Goal: Transaction & Acquisition: Download file/media

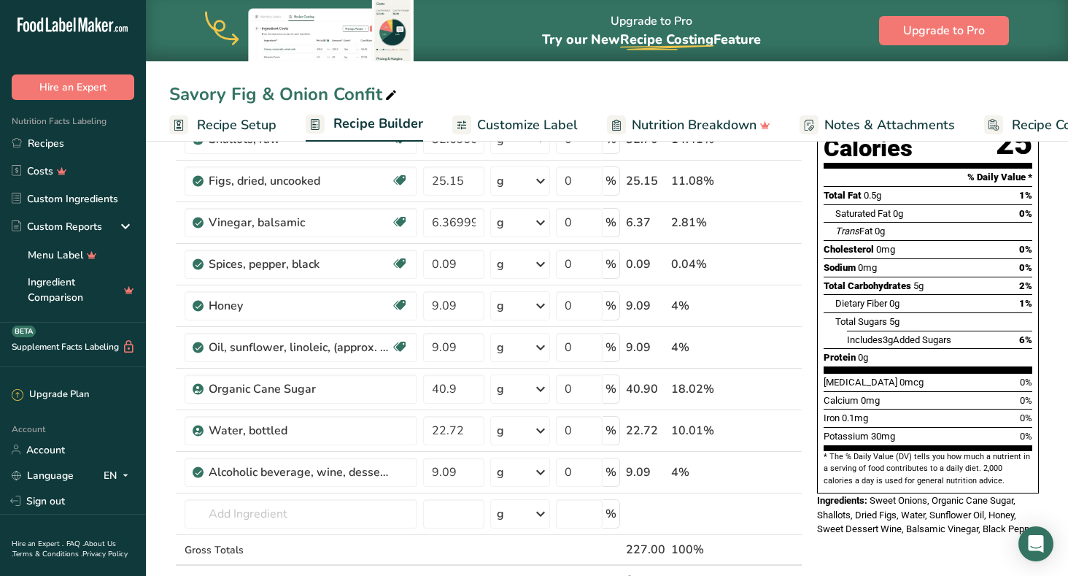
scroll to position [173, 0]
click at [44, 139] on link "Recipes" at bounding box center [73, 143] width 146 height 28
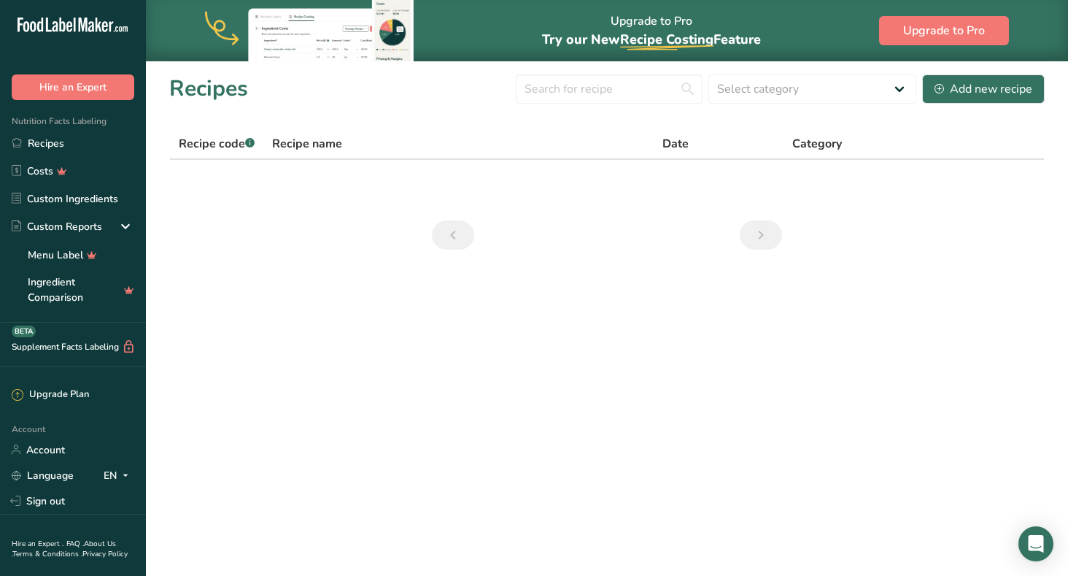
click at [314, 153] on th "Recipe name" at bounding box center [458, 144] width 390 height 31
click at [83, 142] on link "Recipes" at bounding box center [73, 143] width 146 height 28
click at [572, 90] on input "text" at bounding box center [609, 88] width 187 height 29
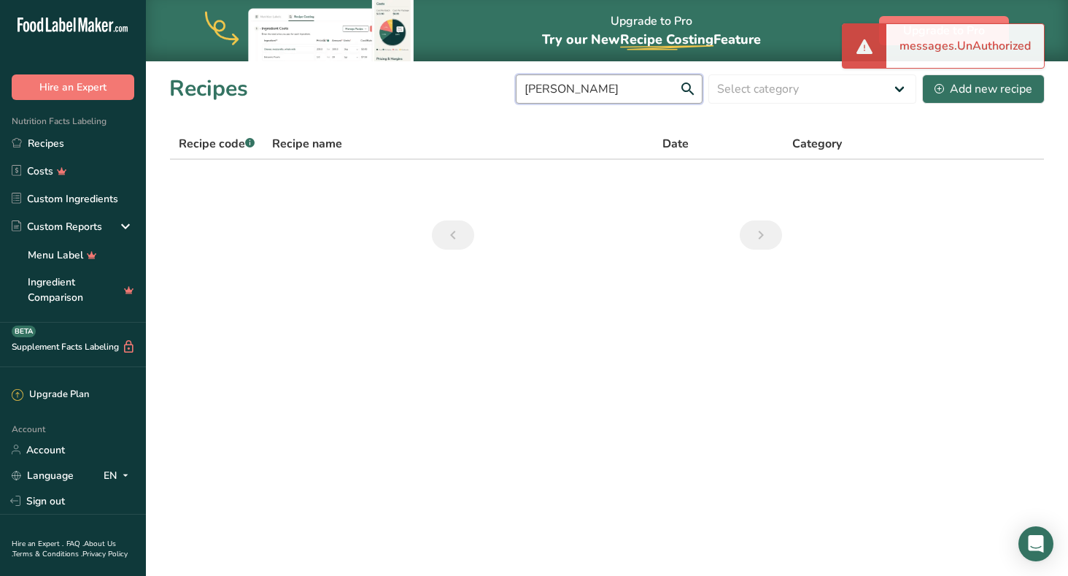
click at [689, 88] on input "telma" at bounding box center [609, 88] width 187 height 29
click at [681, 93] on input "telma" at bounding box center [609, 88] width 187 height 29
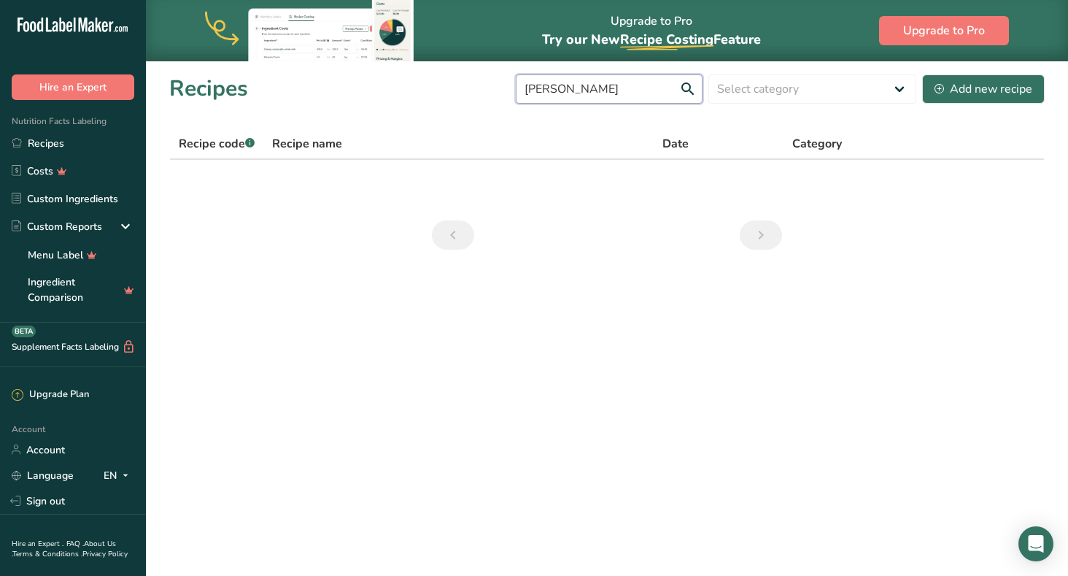
type input "telma"
click at [604, 238] on nav at bounding box center [607, 234] width 356 height 29
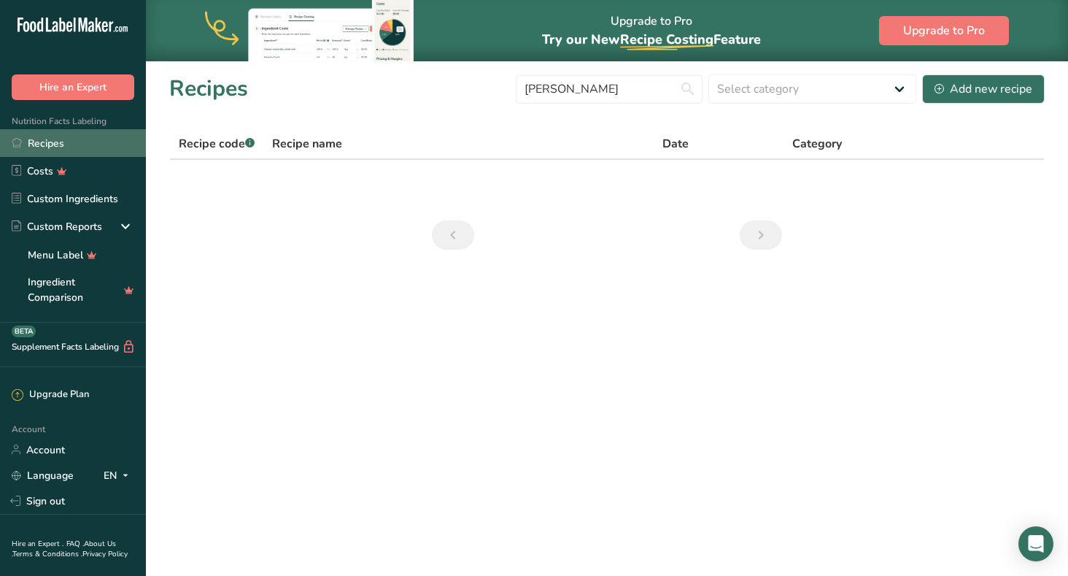
click at [50, 150] on link "Recipes" at bounding box center [73, 143] width 146 height 28
click at [50, 147] on link "Recipes" at bounding box center [73, 143] width 146 height 28
click at [293, 148] on span "Recipe name" at bounding box center [307, 144] width 70 height 18
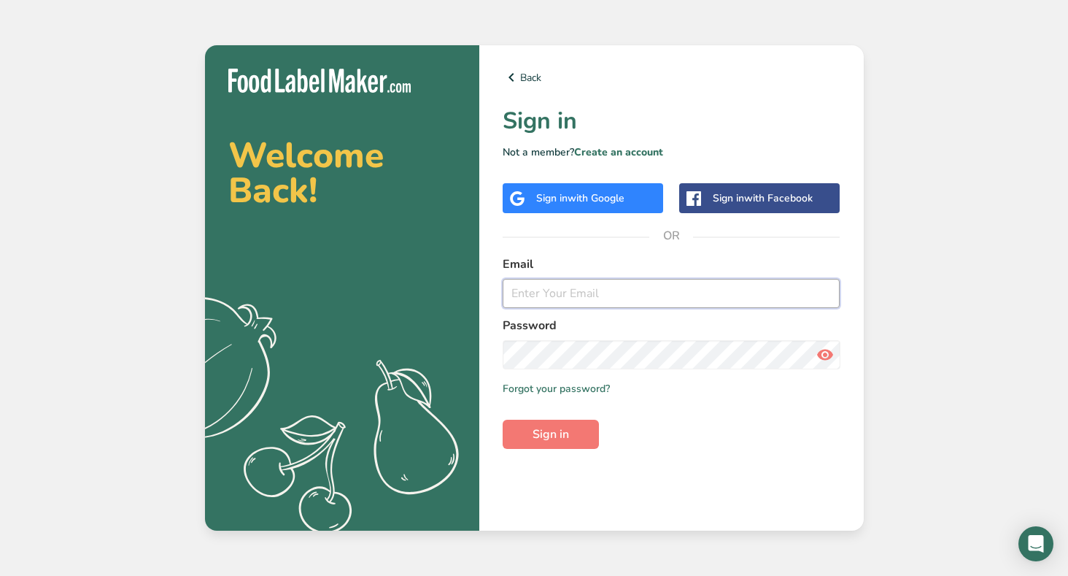
click at [532, 292] on input "email" at bounding box center [672, 293] width 338 height 29
type input "[EMAIL_ADDRESS][DOMAIN_NAME]"
click at [559, 437] on span "Sign in" at bounding box center [551, 434] width 36 height 18
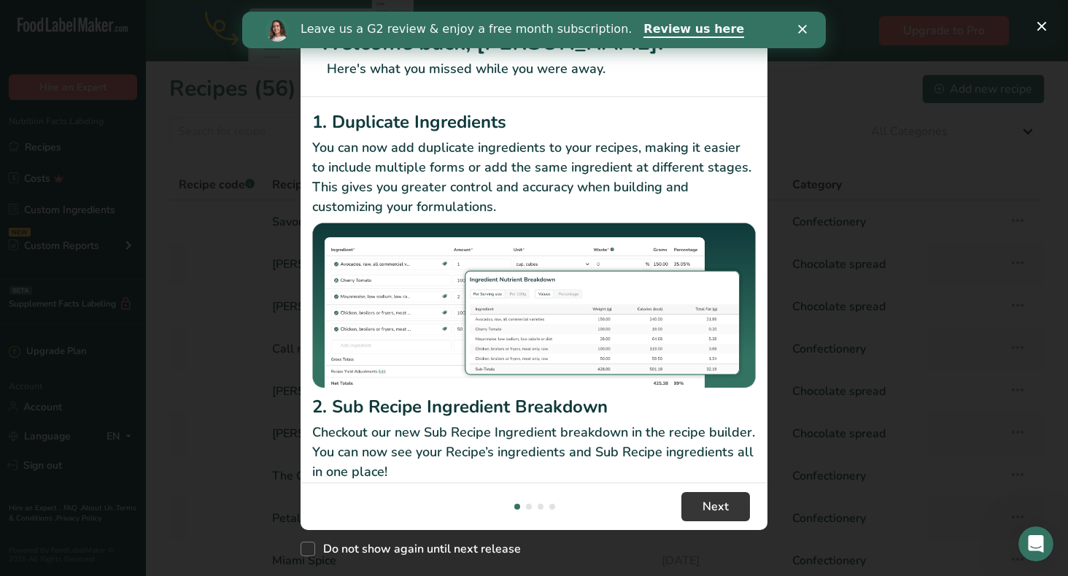
click at [805, 34] on div "Leave us a G2 review & enjoy a free month subscription. Review us here" at bounding box center [534, 30] width 584 height 25
click at [805, 28] on icon "Close" at bounding box center [802, 29] width 9 height 9
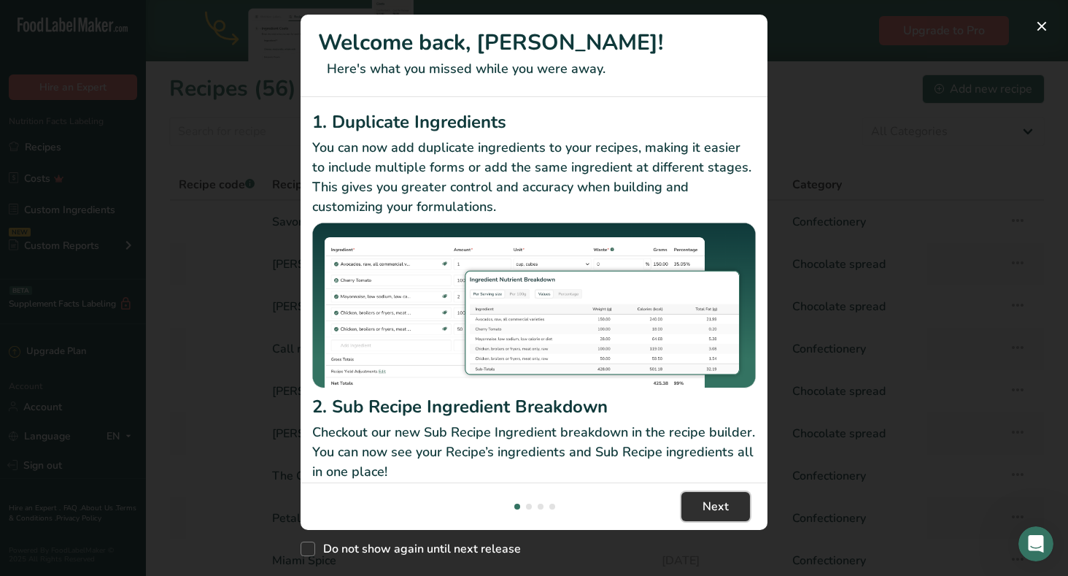
click at [712, 500] on span "Next" at bounding box center [715, 506] width 26 height 18
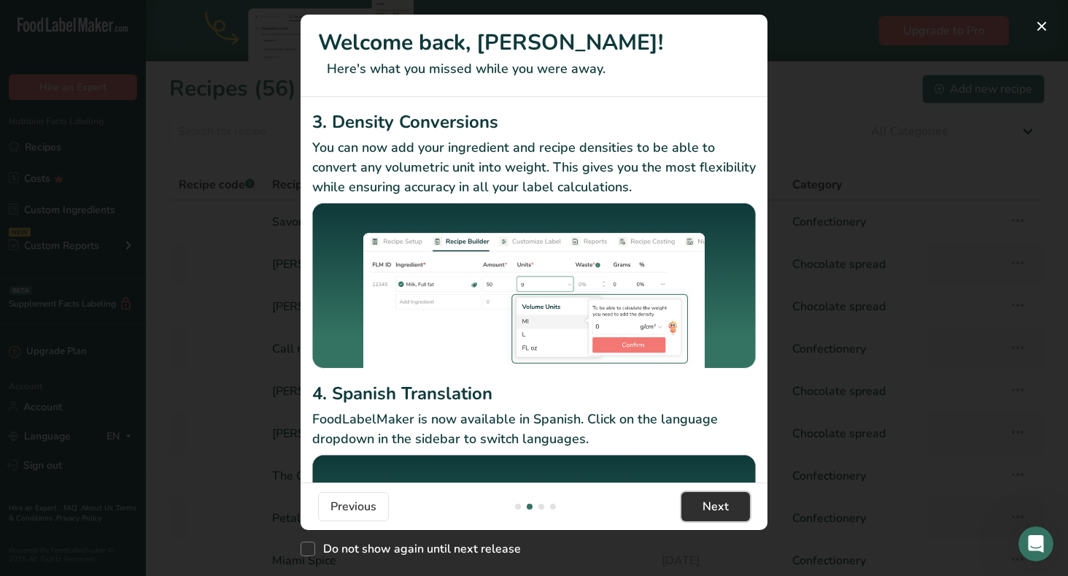
click at [712, 500] on span "Next" at bounding box center [715, 506] width 26 height 18
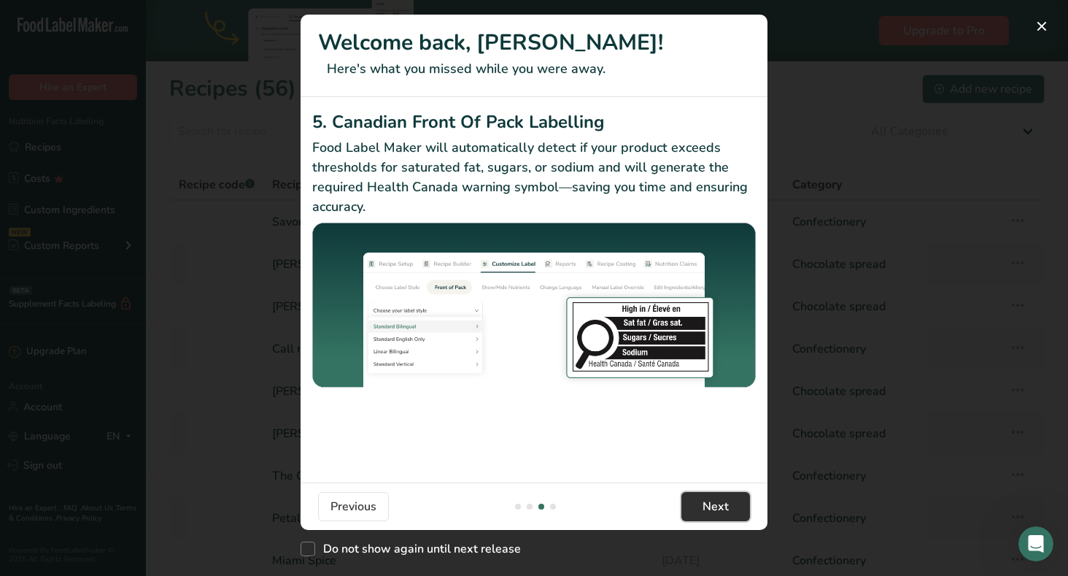
click at [712, 500] on span "Next" at bounding box center [715, 506] width 26 height 18
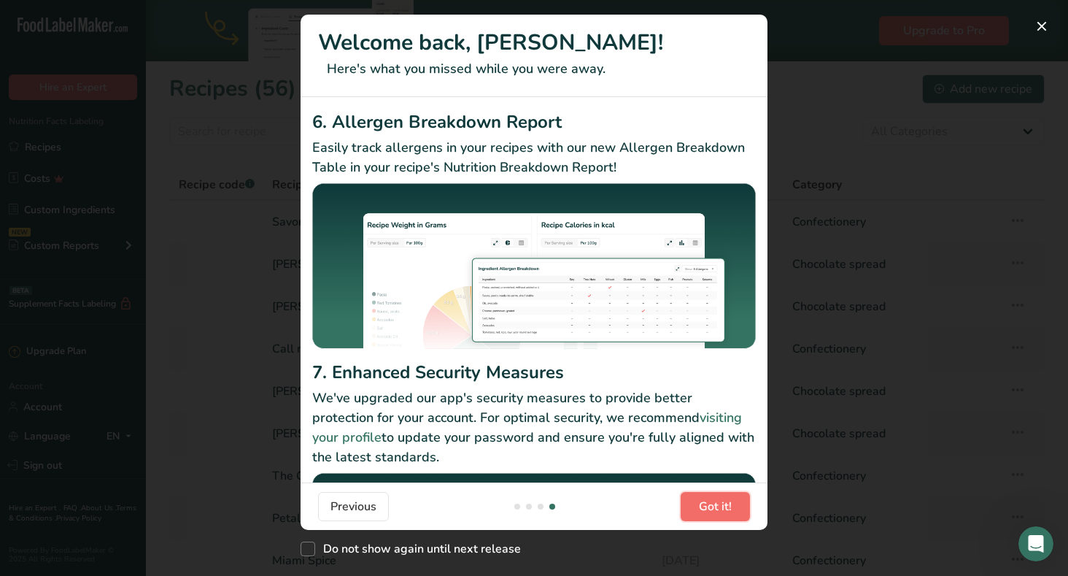
click at [716, 506] on span "Got it!" at bounding box center [715, 506] width 33 height 18
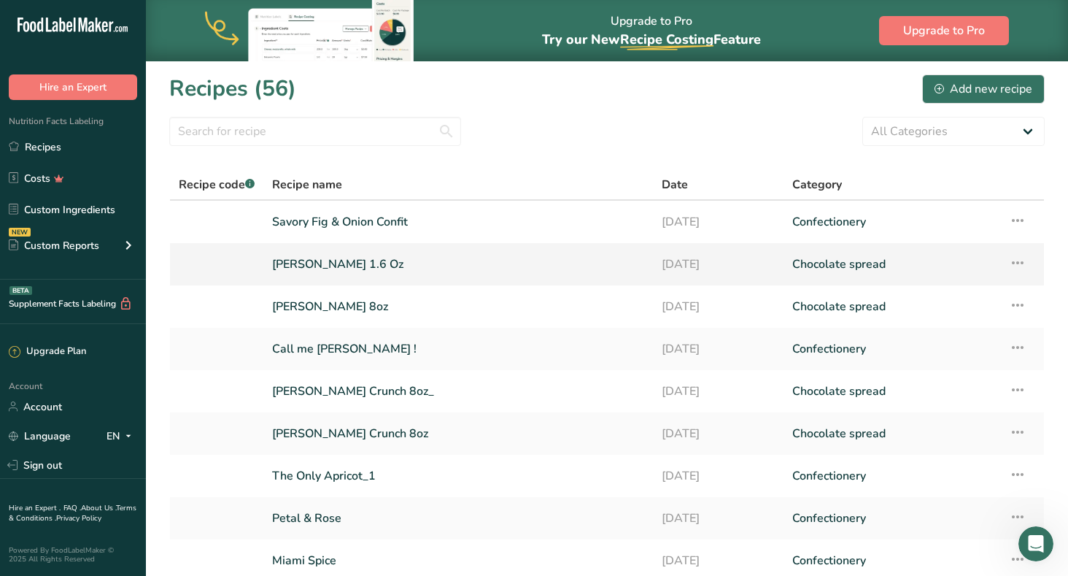
click at [492, 266] on link "[PERSON_NAME] 1.6 Oz" at bounding box center [458, 264] width 372 height 31
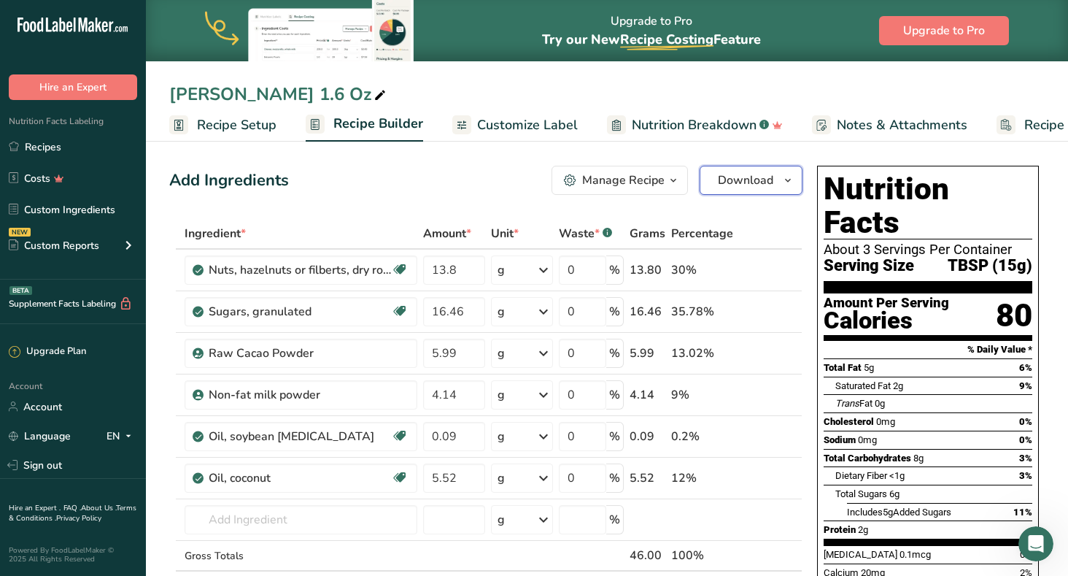
click at [788, 177] on icon "button" at bounding box center [788, 180] width 12 height 18
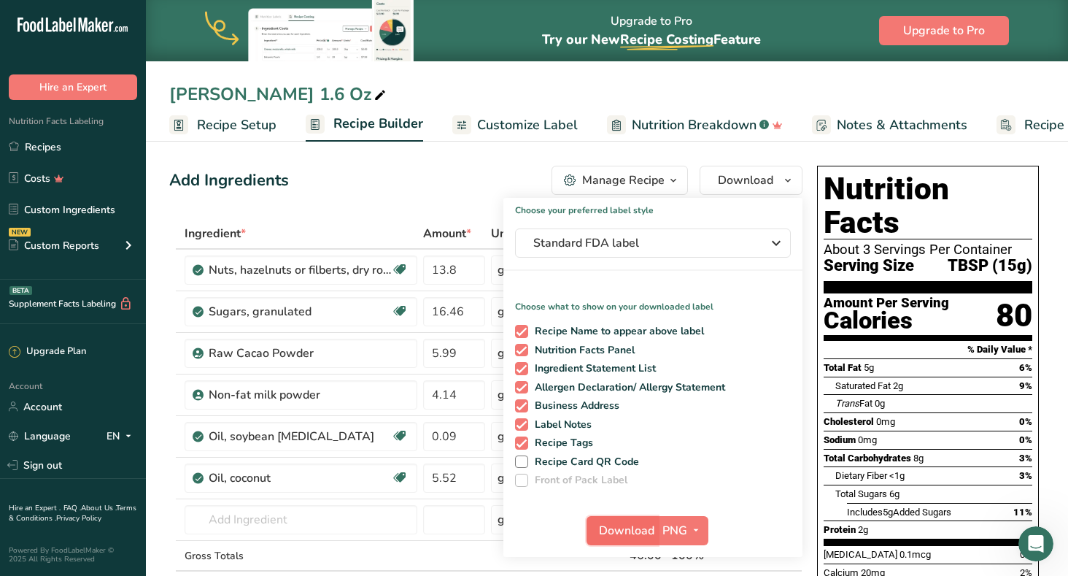
click at [648, 530] on span "Download" at bounding box center [626, 531] width 55 height 18
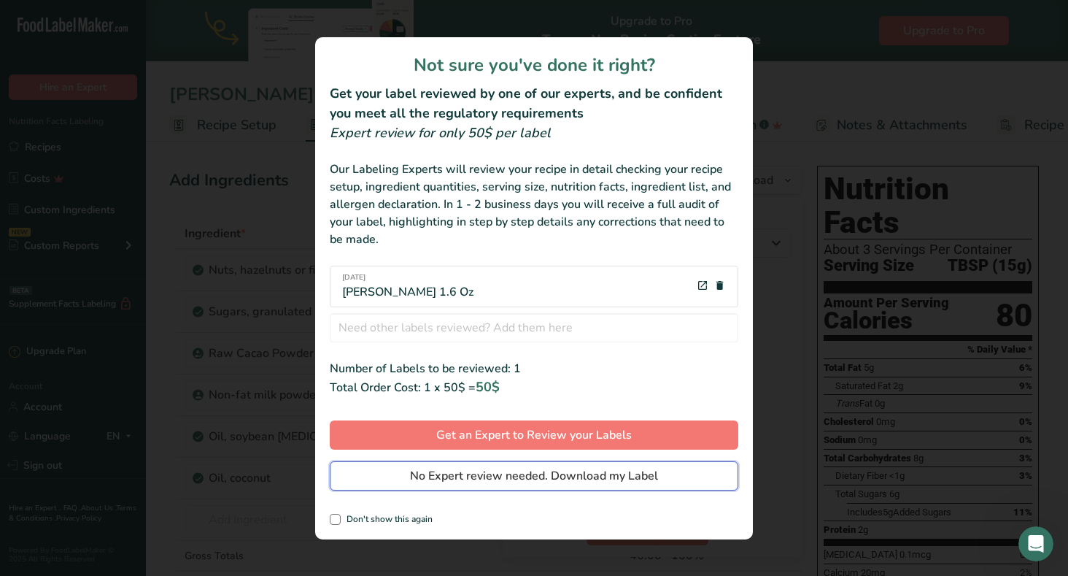
click at [589, 471] on span "No Expert review needed. Download my Label" at bounding box center [534, 476] width 248 height 18
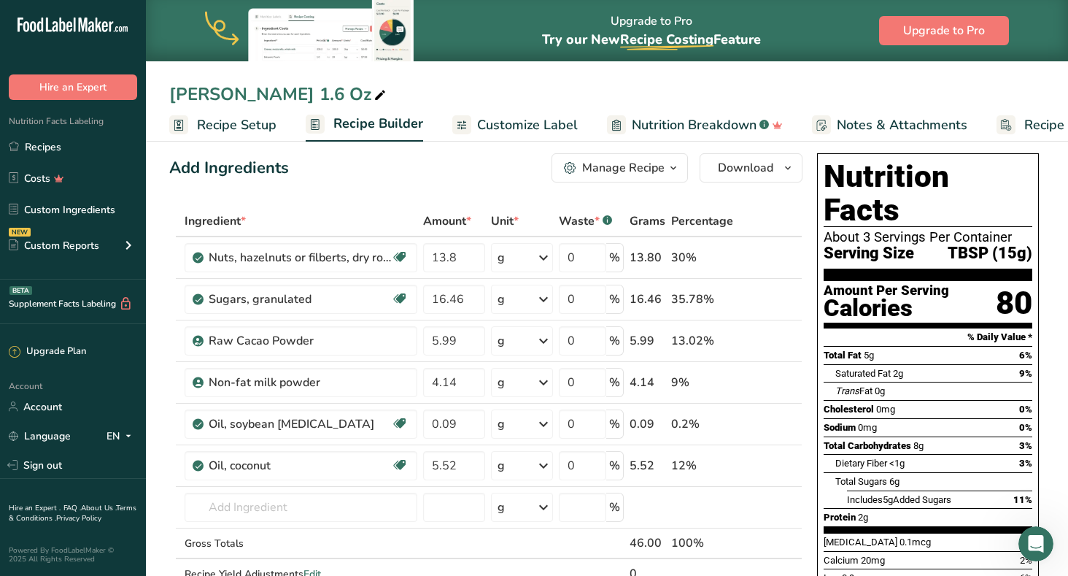
scroll to position [1, 0]
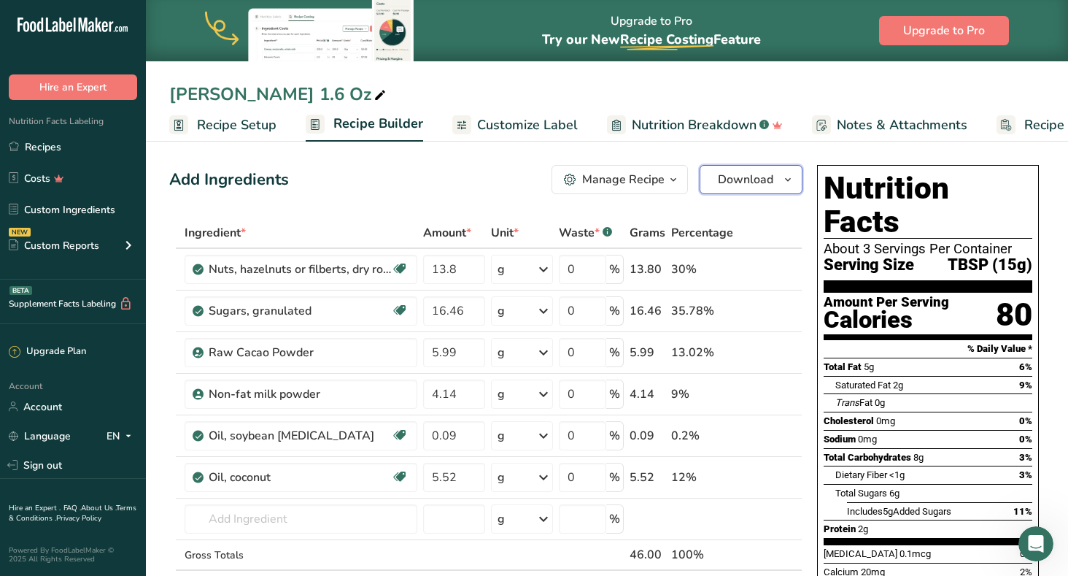
click at [785, 177] on icon "button" at bounding box center [788, 180] width 12 height 18
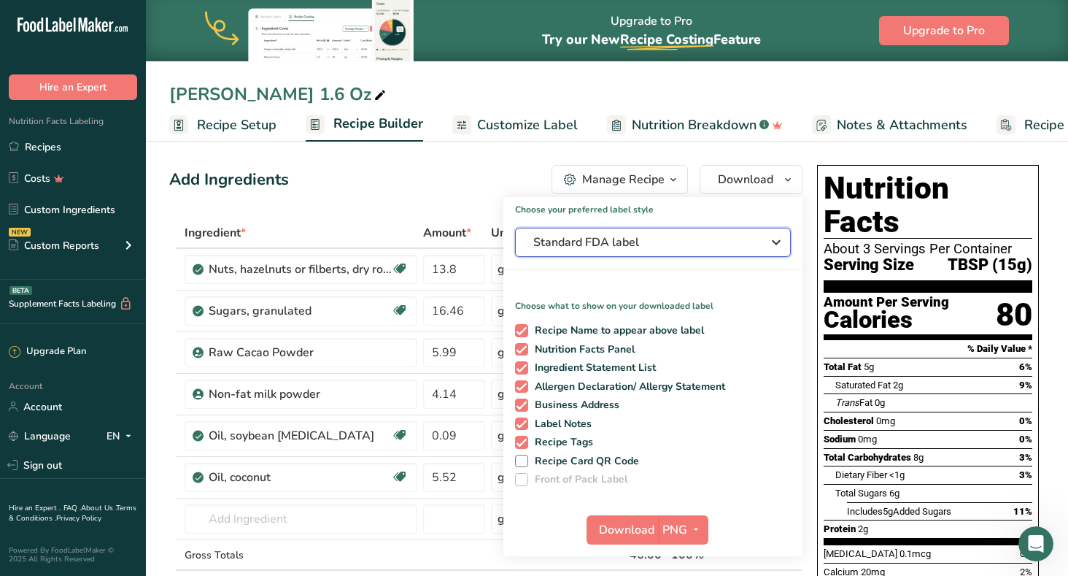
click at [776, 241] on icon "button" at bounding box center [776, 242] width 18 height 26
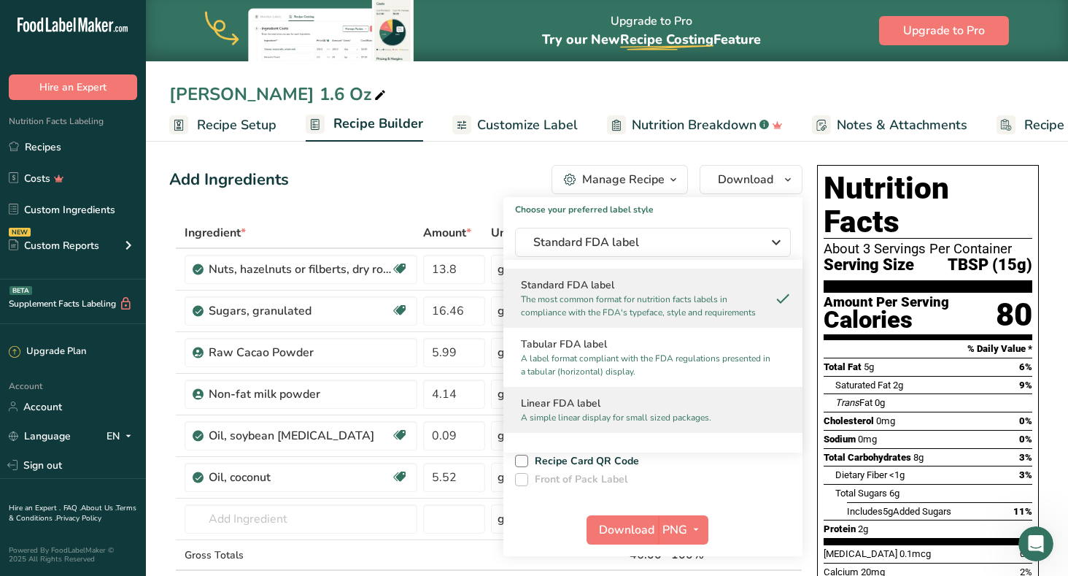
click at [616, 414] on p "A simple linear display for small sized packages." at bounding box center [646, 417] width 251 height 13
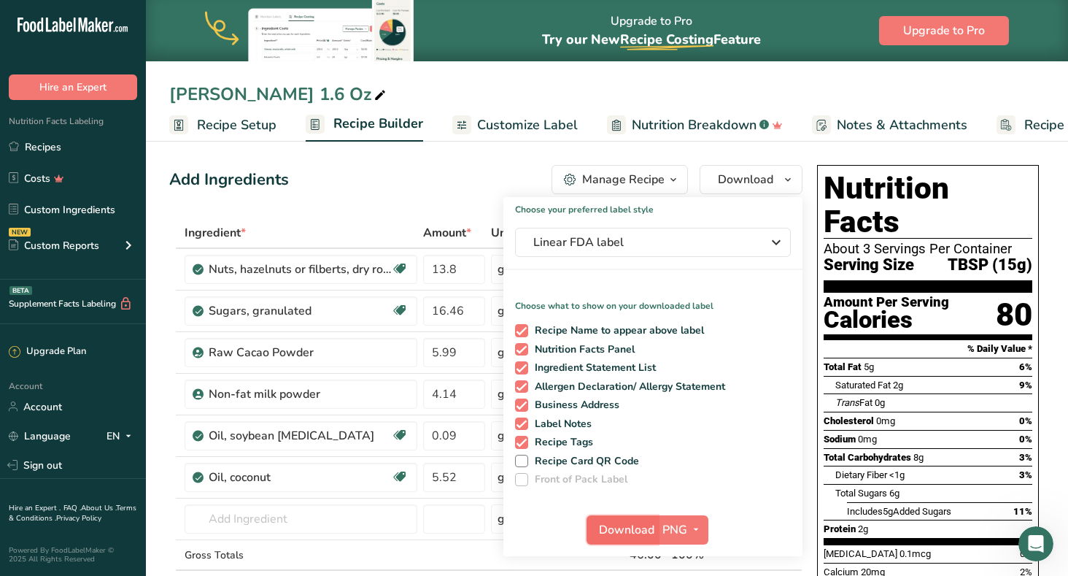
click at [646, 527] on span "Download" at bounding box center [626, 530] width 55 height 18
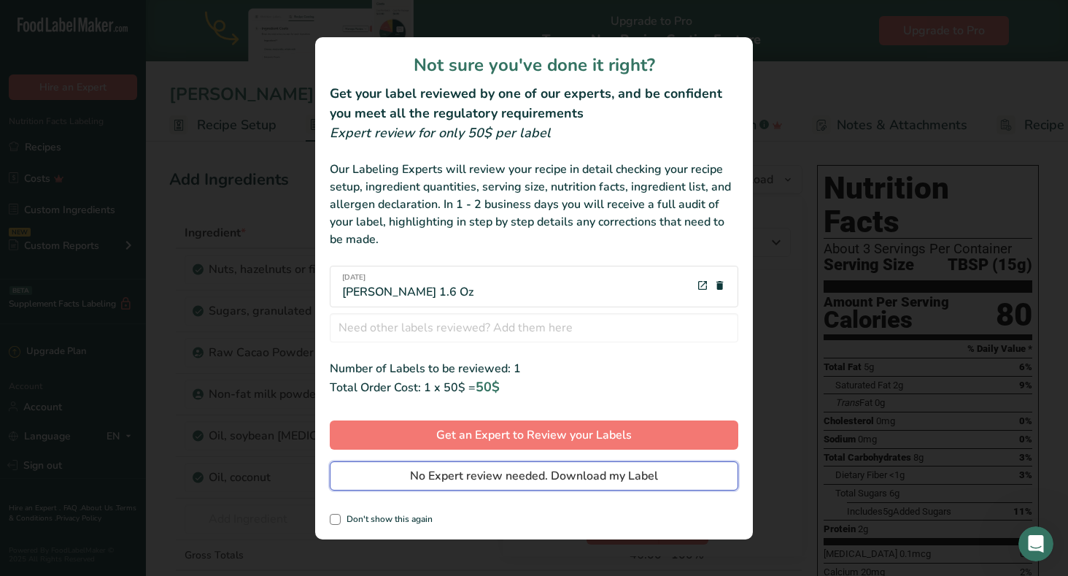
click at [618, 479] on span "No Expert review needed. Download my Label" at bounding box center [534, 476] width 248 height 18
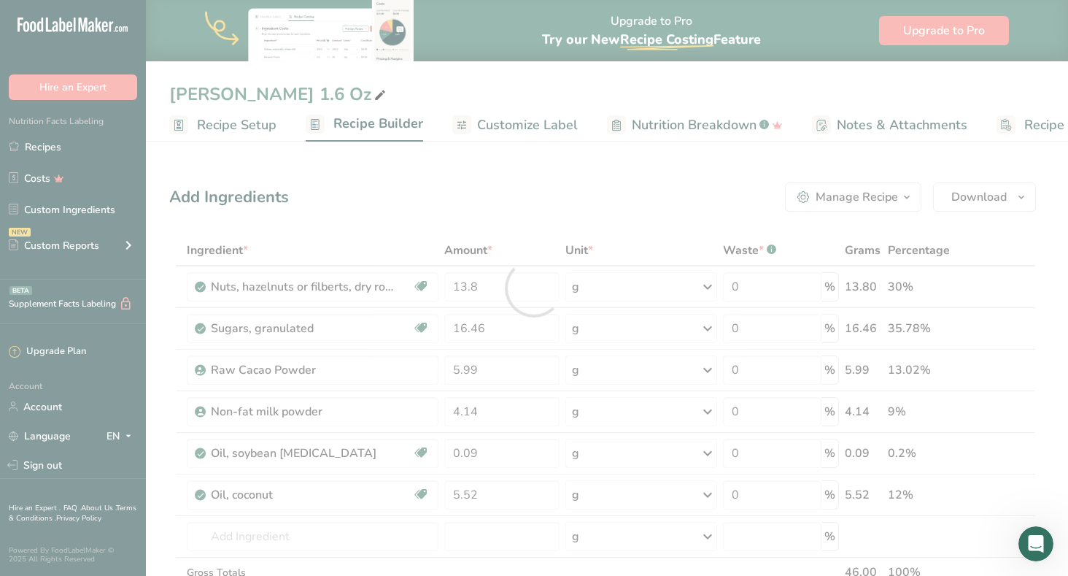
scroll to position [0, 0]
